Goal: Find specific page/section: Locate a particular part of the current website

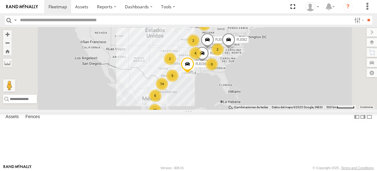
click at [30, 20] on input "text" at bounding box center [184, 20] width 334 height 9
paste input "*****"
type input "*****"
click at [365, 16] on input "**" at bounding box center [368, 20] width 7 height 9
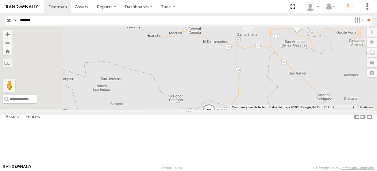
drag, startPoint x: 251, startPoint y: 142, endPoint x: 247, endPoint y: 115, distance: 26.5
click at [247, 109] on div "RJ038" at bounding box center [188, 68] width 377 height 82
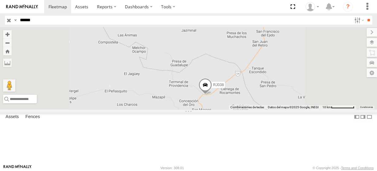
drag, startPoint x: 277, startPoint y: 143, endPoint x: 265, endPoint y: 103, distance: 42.3
click at [265, 103] on div "RJ038" at bounding box center [188, 68] width 377 height 82
click at [0, 0] on div "RJ038 [GEOGRAPHIC_DATA]-Saltillo Fraccionamiento Fovissste 24.64743 -101.34509 …" at bounding box center [0, 0] width 0 height 0
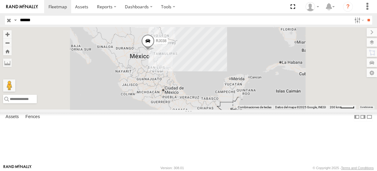
drag, startPoint x: 215, startPoint y: 77, endPoint x: 218, endPoint y: 100, distance: 23.2
click at [218, 100] on div "RJ038" at bounding box center [188, 68] width 377 height 82
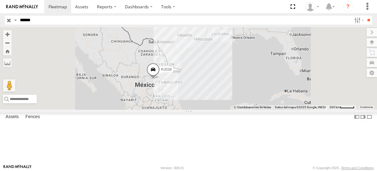
drag, startPoint x: 9, startPoint y: 21, endPoint x: 3, endPoint y: 17, distance: 7.1
click at [9, 21] on input "button" at bounding box center [9, 20] width 8 height 9
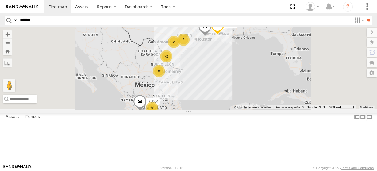
click at [34, 20] on input "*****" at bounding box center [184, 20] width 334 height 9
paste input "*****"
type input "*****"
click at [365, 16] on input "**" at bounding box center [368, 20] width 7 height 9
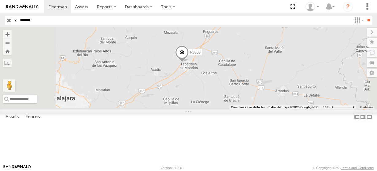
drag, startPoint x: 215, startPoint y: 116, endPoint x: 228, endPoint y: 99, distance: 21.9
click at [227, 98] on div "RJ088" at bounding box center [188, 68] width 377 height 82
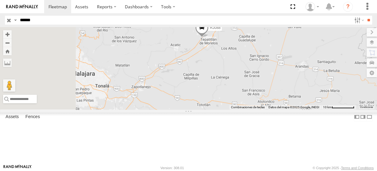
drag, startPoint x: 228, startPoint y: 99, endPoint x: 247, endPoint y: 80, distance: 26.1
click at [247, 80] on div "RJ088" at bounding box center [188, 68] width 377 height 82
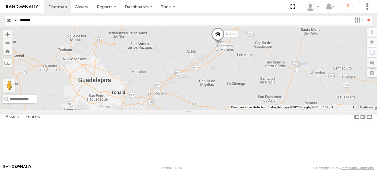
drag, startPoint x: 246, startPoint y: 45, endPoint x: 256, endPoint y: 59, distance: 17.3
click at [256, 59] on div "RJ088" at bounding box center [188, 68] width 377 height 82
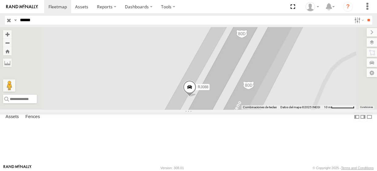
drag, startPoint x: 262, startPoint y: 100, endPoint x: 291, endPoint y: 95, distance: 29.0
click at [301, 93] on div "RJ088" at bounding box center [188, 68] width 377 height 82
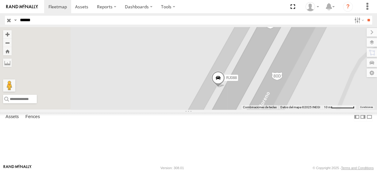
drag, startPoint x: 261, startPoint y: 96, endPoint x: 268, endPoint y: 92, distance: 8.3
click at [268, 92] on div "RJ088" at bounding box center [188, 68] width 377 height 82
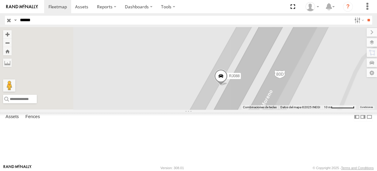
click at [371, 42] on label at bounding box center [372, 42] width 10 height 9
click at [0, 0] on label at bounding box center [0, 0] width 0 height 0
click at [0, 0] on span "Satellite + Roadmap" at bounding box center [0, 0] width 0 height 0
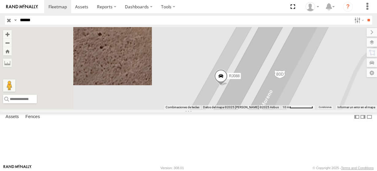
click at [0, 0] on label at bounding box center [0, 0] width 0 height 0
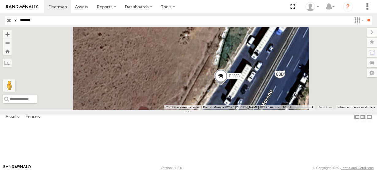
click at [0, 0] on span "Traffic" at bounding box center [0, 0] width 0 height 0
click at [246, 103] on div "RJ088" at bounding box center [188, 68] width 377 height 82
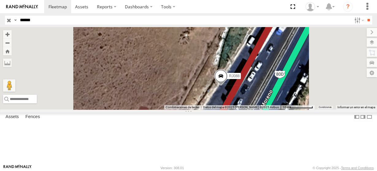
click at [230, 98] on div "RJ088" at bounding box center [188, 68] width 377 height 82
click at [357, 33] on label at bounding box center [367, 32] width 21 height 9
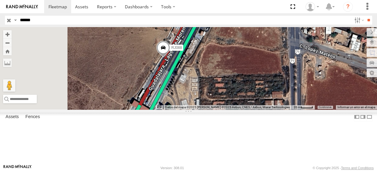
drag, startPoint x: 199, startPoint y: 99, endPoint x: 202, endPoint y: 76, distance: 23.5
click at [202, 76] on div "RJ088" at bounding box center [188, 68] width 377 height 82
